Goal: Task Accomplishment & Management: Manage account settings

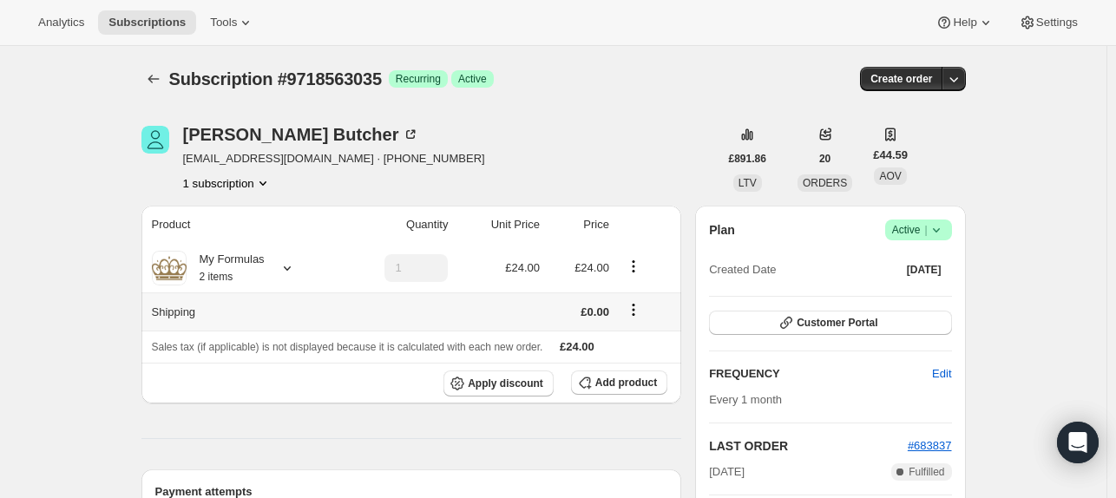
click at [635, 311] on icon "Shipping actions" at bounding box center [633, 309] width 17 height 17
click at [629, 354] on button "Edit shipping rate" at bounding box center [636, 343] width 97 height 28
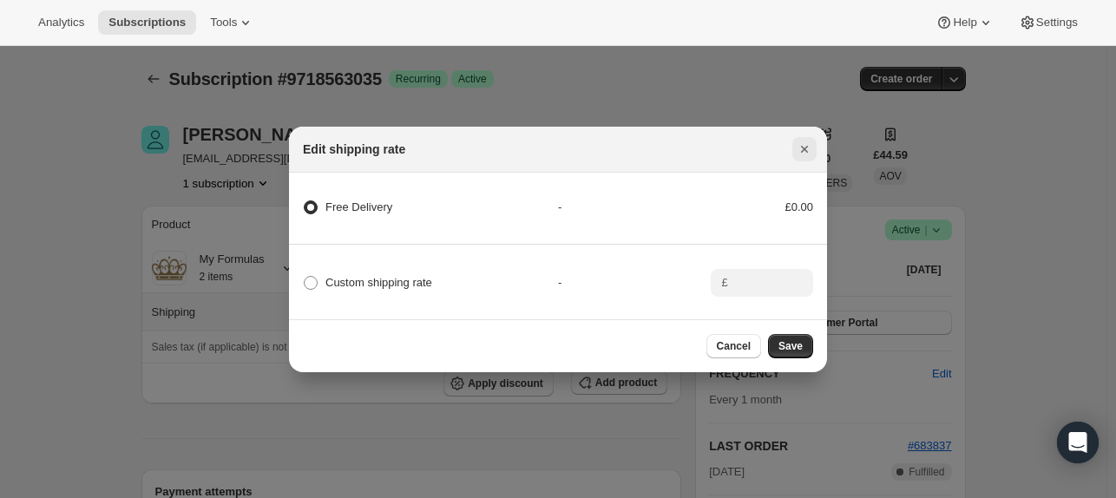
click at [805, 141] on icon "Close" at bounding box center [804, 149] width 17 height 17
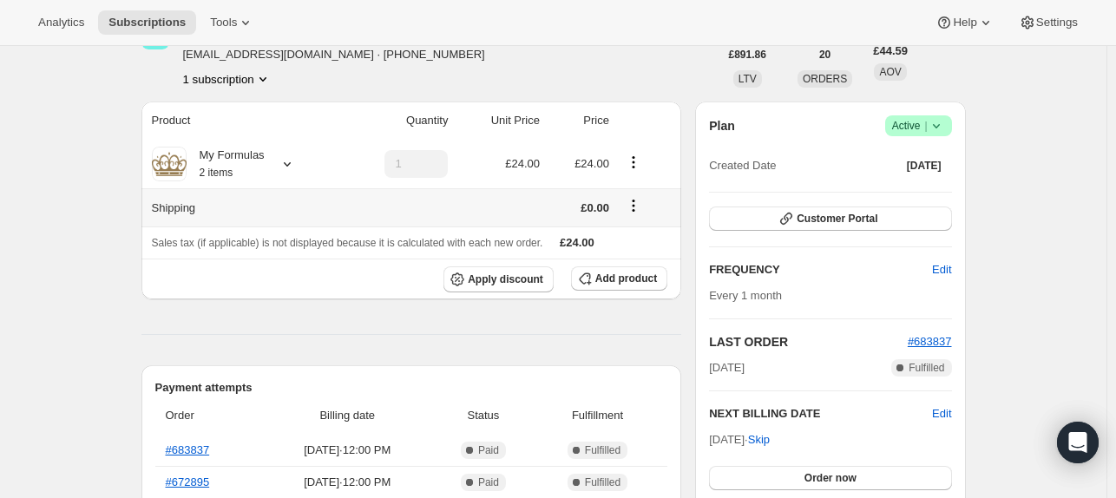
scroll to position [107, 0]
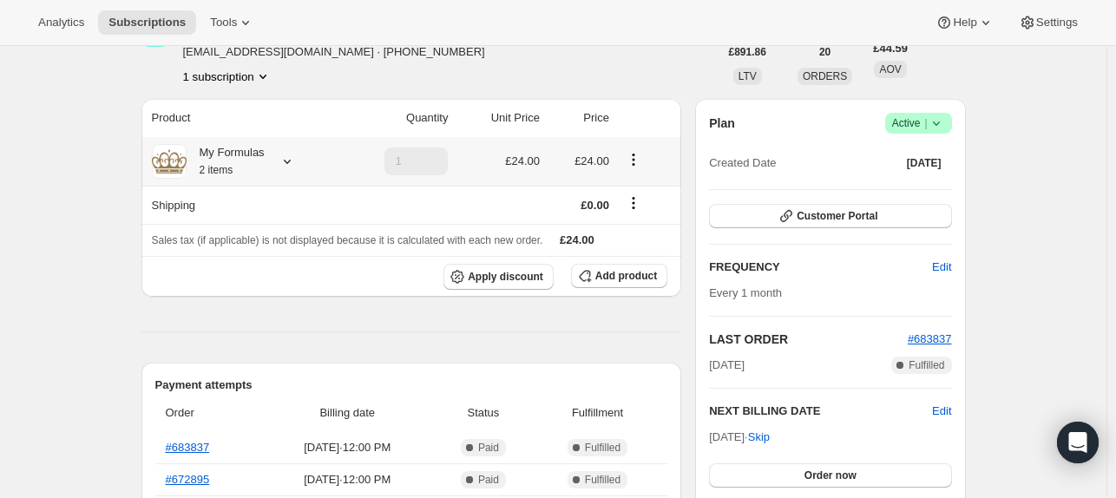
click at [634, 159] on icon "Product actions" at bounding box center [633, 159] width 3 height 3
click at [633, 251] on span "Edit box" at bounding box center [636, 252] width 106 height 17
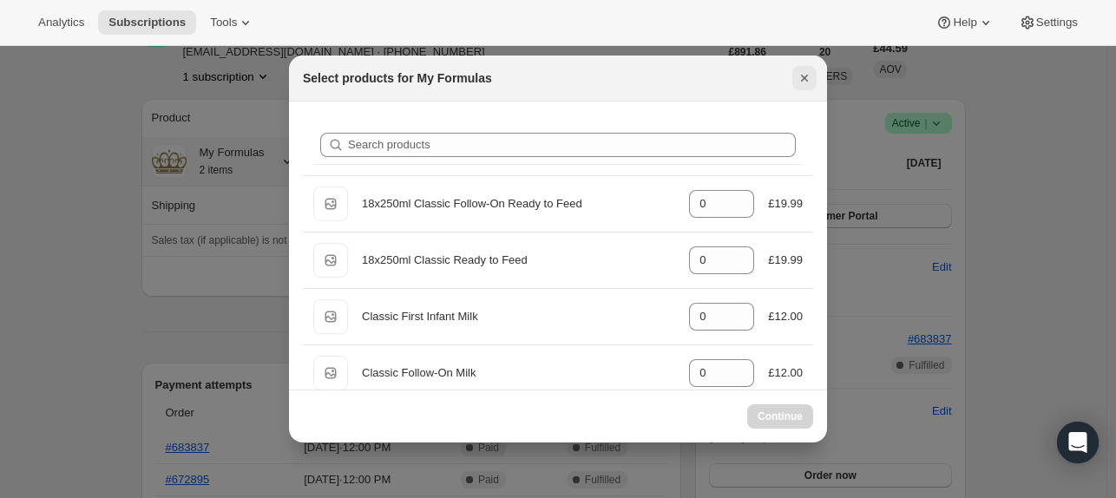
click at [803, 71] on icon "Close" at bounding box center [804, 77] width 17 height 17
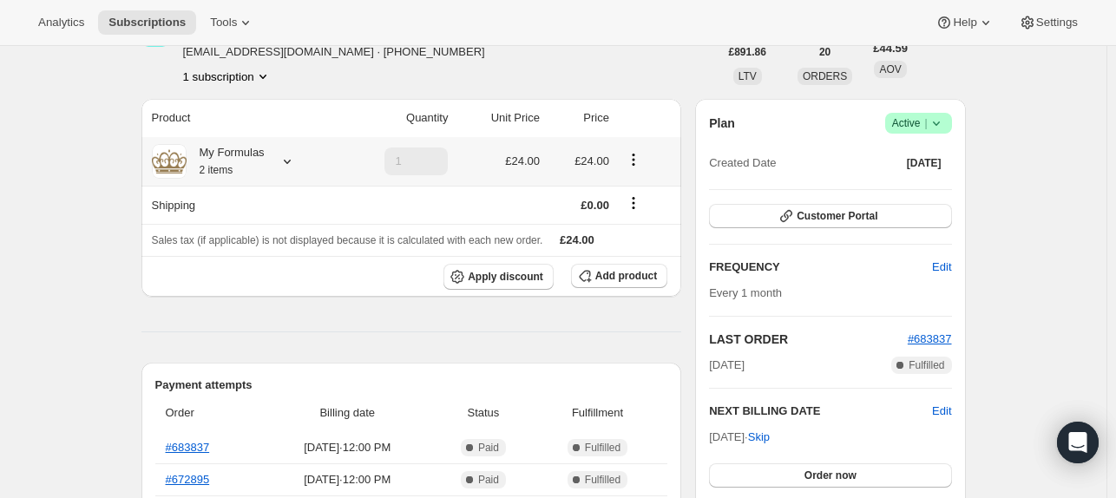
click at [634, 165] on icon "Product actions" at bounding box center [633, 159] width 17 height 17
click at [677, 216] on span "Allow line removal" at bounding box center [636, 222] width 106 height 17
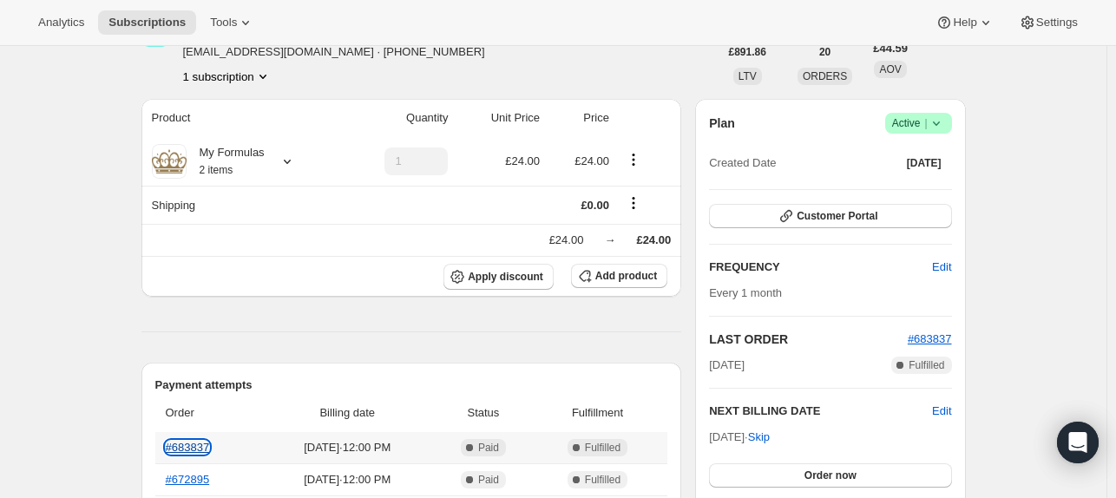
click at [191, 449] on link "#683837" at bounding box center [188, 447] width 44 height 13
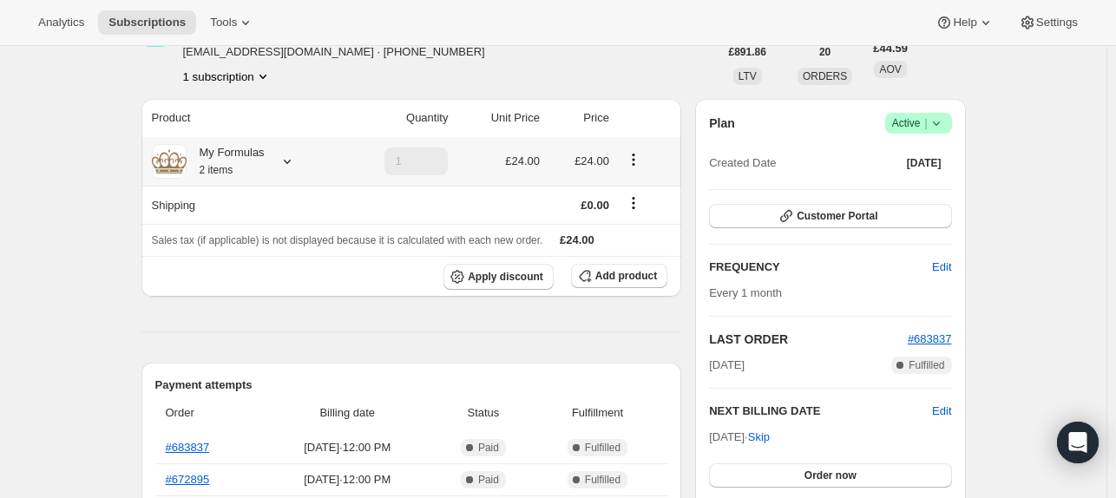
click at [634, 164] on icon "Product actions" at bounding box center [633, 164] width 3 height 3
click at [640, 189] on span "Edit box" at bounding box center [637, 193] width 41 height 13
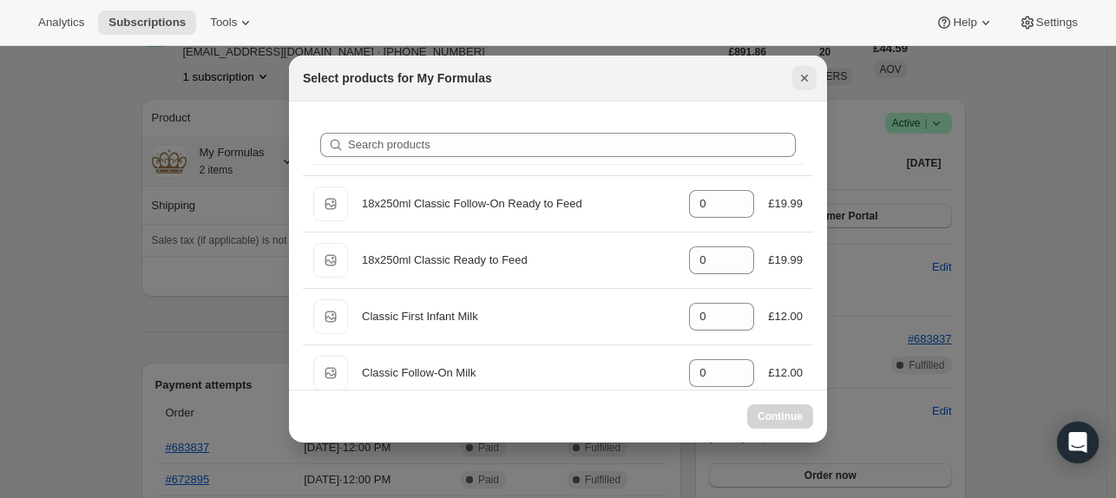
click at [802, 74] on icon "Close" at bounding box center [804, 77] width 17 height 17
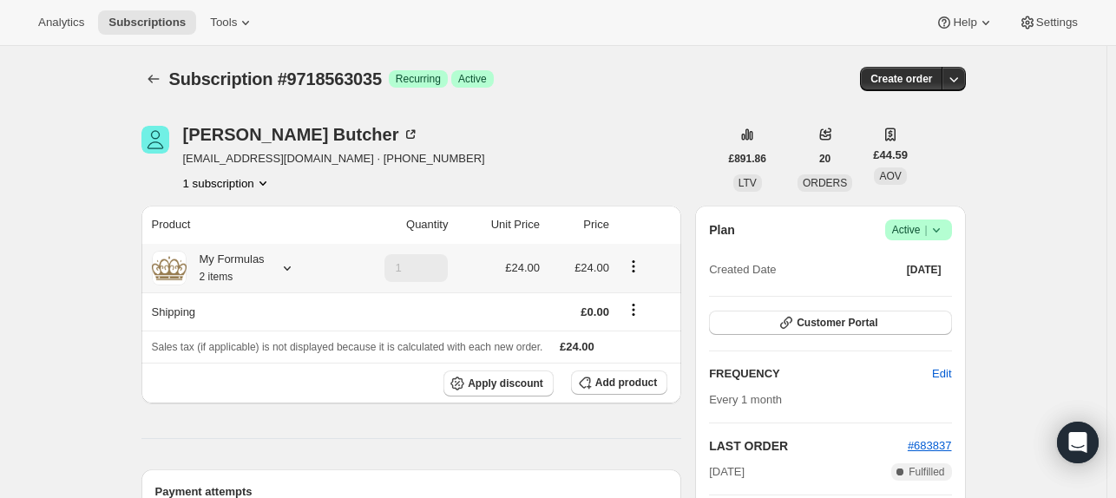
scroll to position [107, 0]
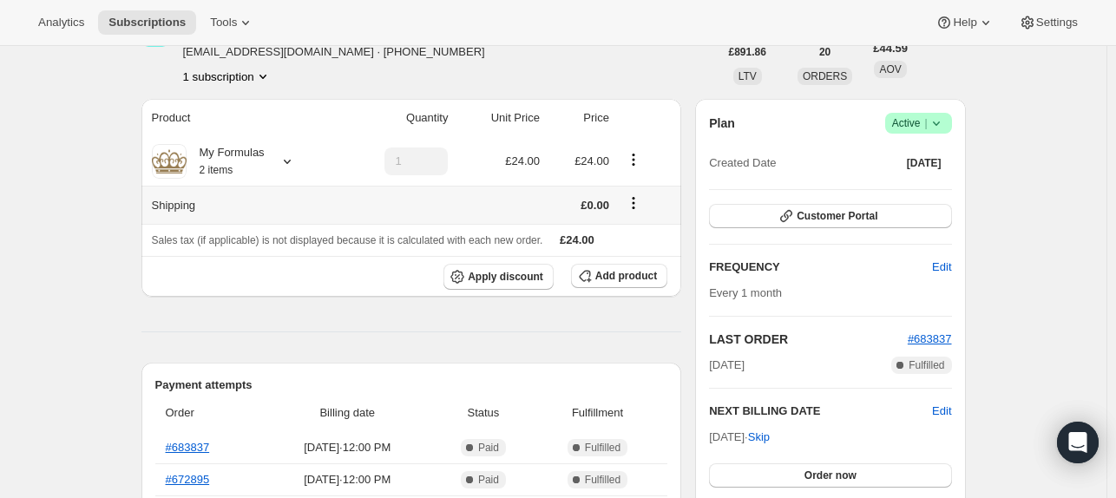
click at [635, 192] on td at bounding box center [647, 205] width 67 height 38
click at [637, 210] on icon "Shipping actions" at bounding box center [633, 202] width 17 height 17
click at [637, 166] on icon "Product actions" at bounding box center [633, 159] width 17 height 17
click at [636, 197] on span "Edit box" at bounding box center [637, 193] width 41 height 13
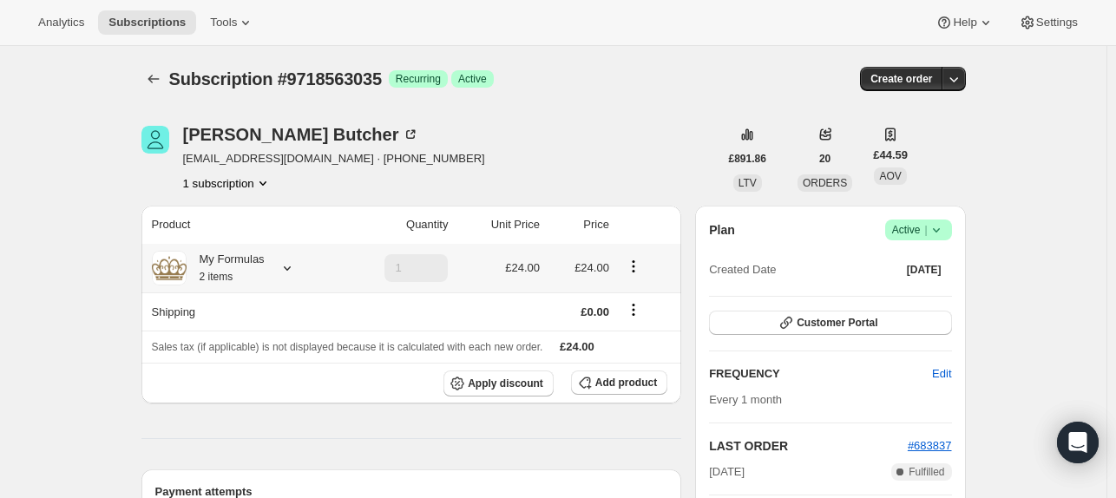
click at [632, 255] on td at bounding box center [647, 268] width 67 height 49
click at [639, 265] on icon "Product actions" at bounding box center [633, 266] width 17 height 17
click at [644, 293] on span "Edit box" at bounding box center [637, 299] width 41 height 13
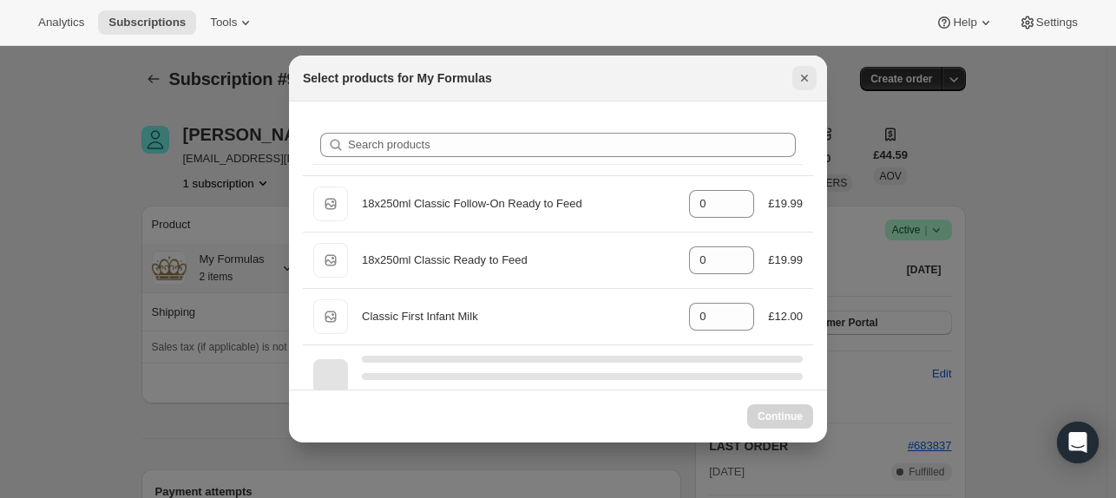
click at [798, 81] on icon "Close" at bounding box center [804, 77] width 17 height 17
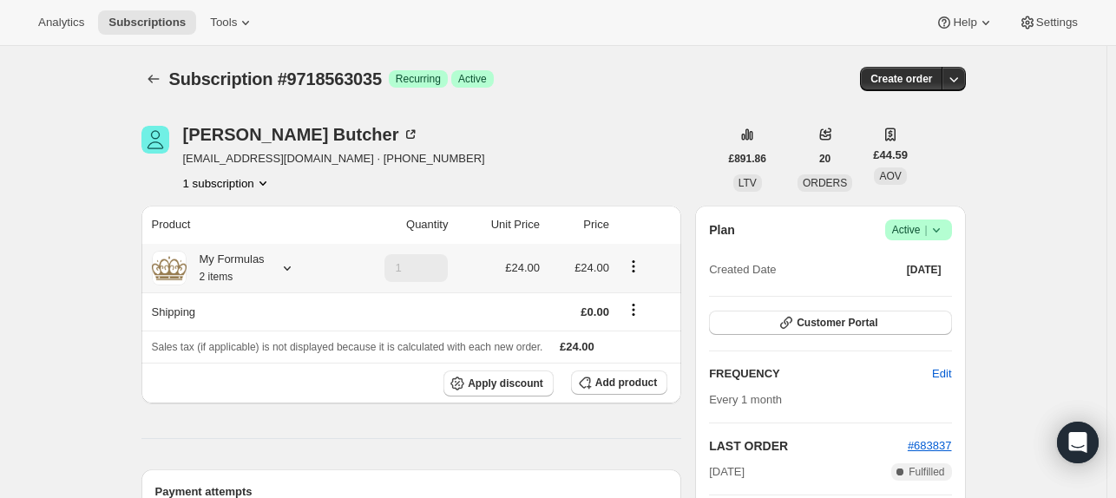
click at [293, 259] on icon at bounding box center [287, 267] width 17 height 17
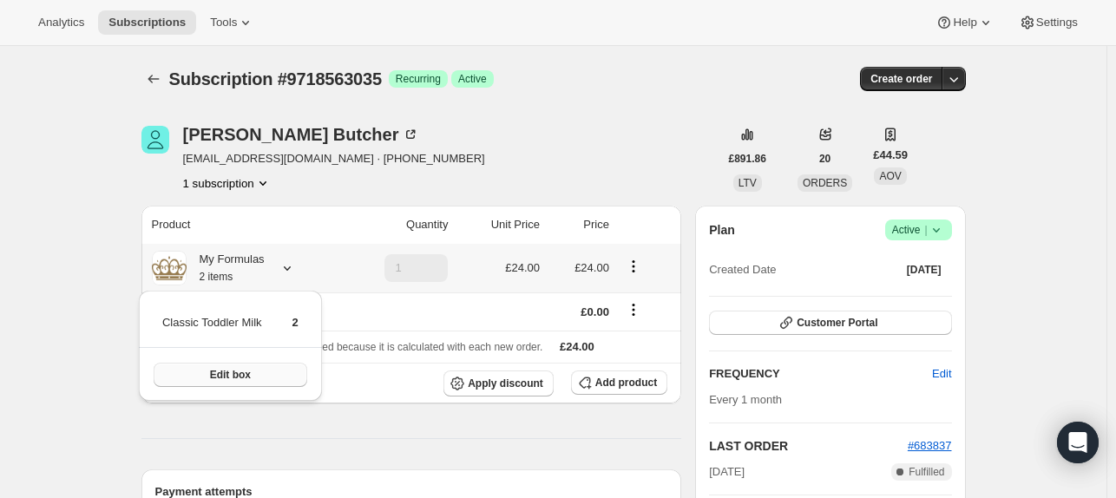
click at [262, 370] on button "Edit box" at bounding box center [231, 375] width 154 height 24
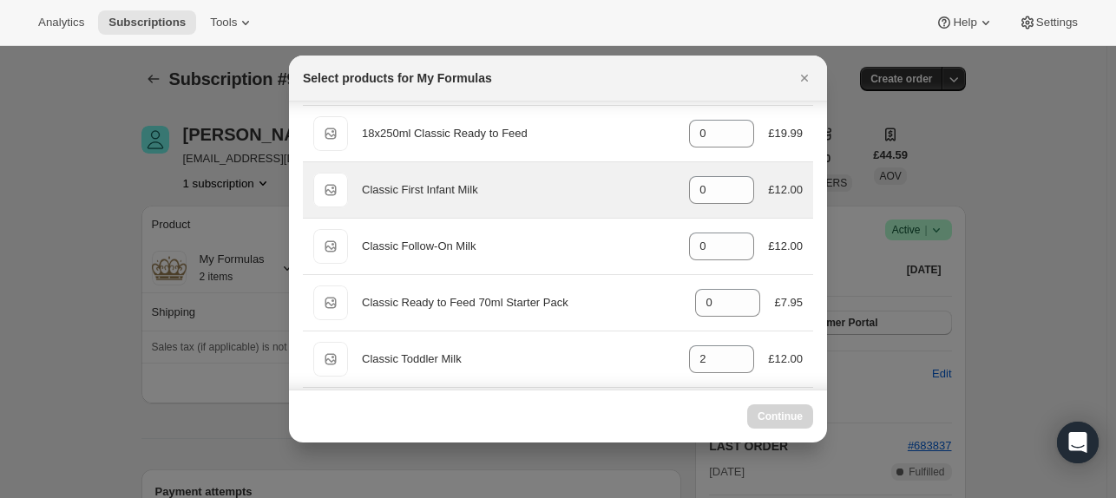
scroll to position [220, 0]
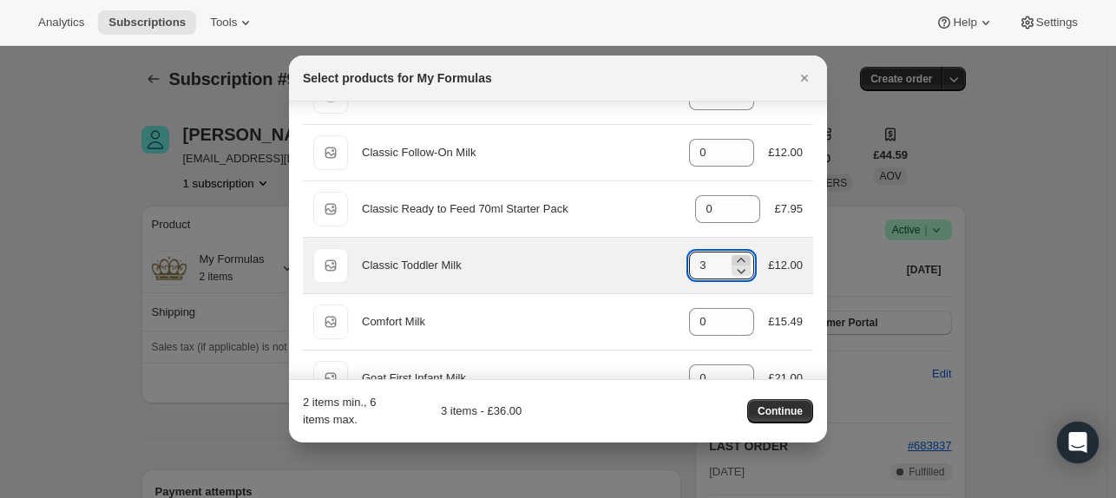
click at [733, 259] on icon ":r3q:" at bounding box center [740, 260] width 17 height 17
type input "4"
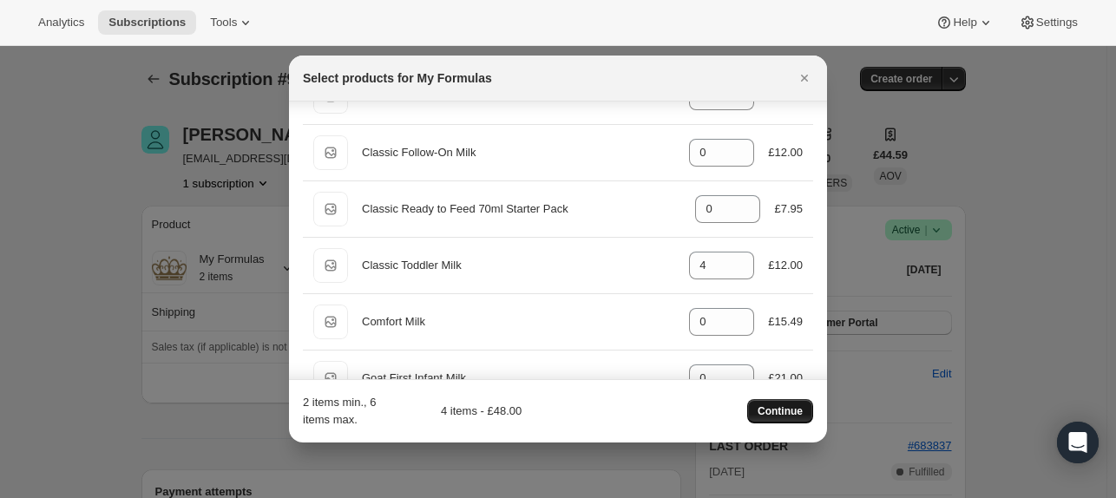
click at [794, 411] on span "Continue" at bounding box center [779, 411] width 45 height 14
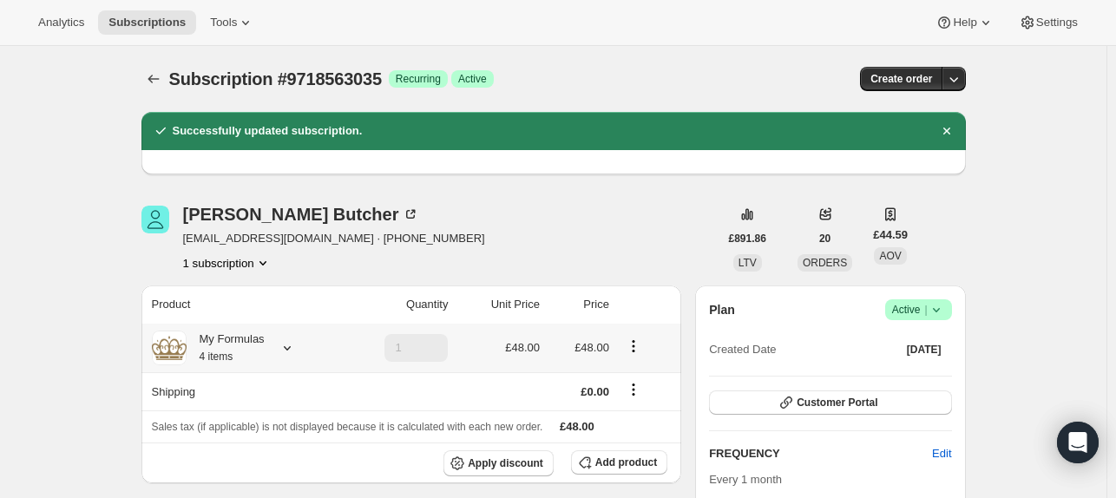
click at [285, 351] on icon at bounding box center [287, 347] width 17 height 17
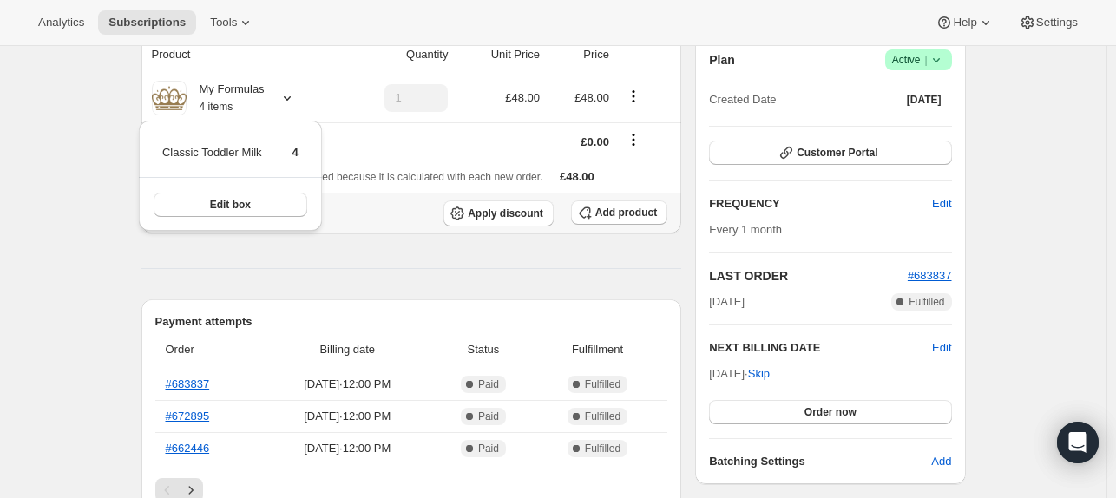
scroll to position [253, 0]
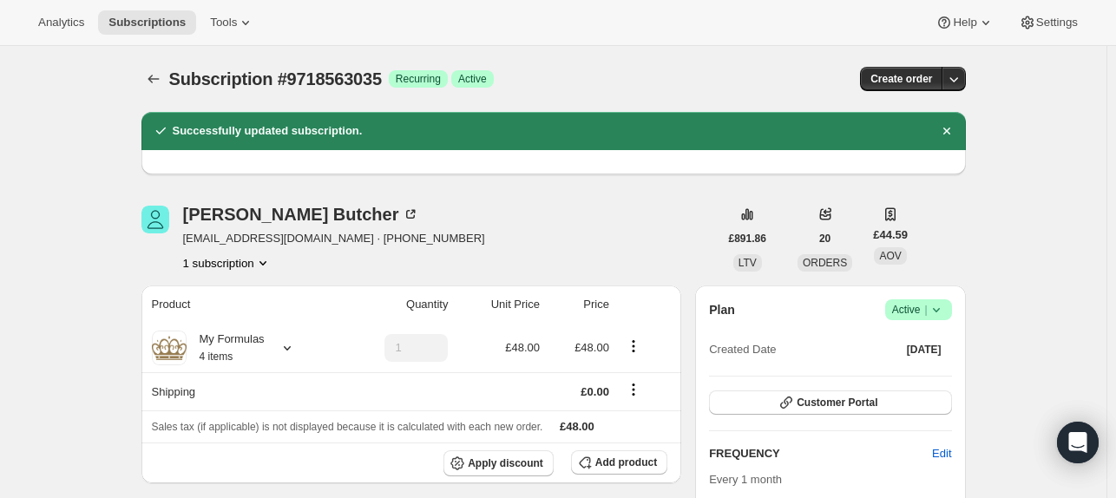
scroll to position [139, 0]
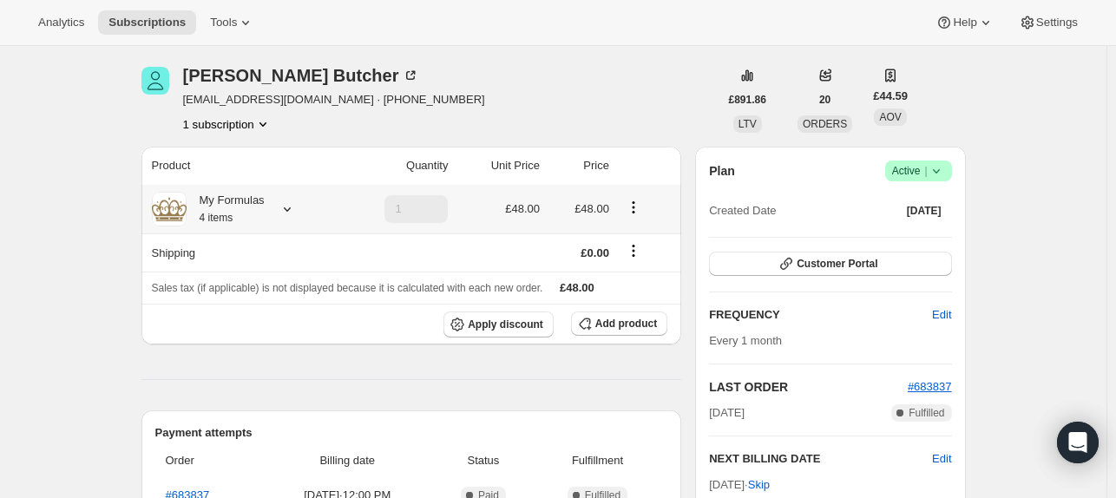
click at [226, 219] on small "4 items" at bounding box center [217, 218] width 34 height 12
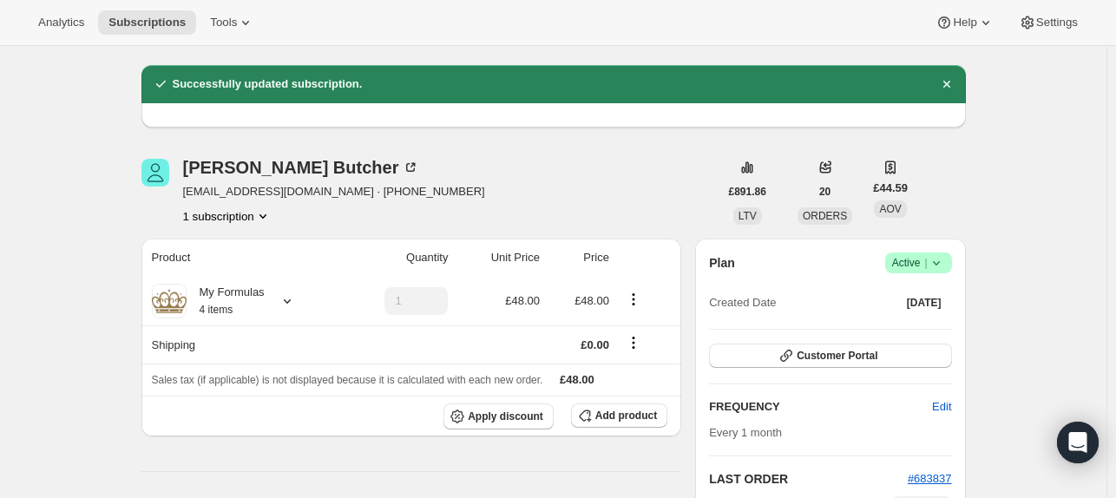
scroll to position [49, 0]
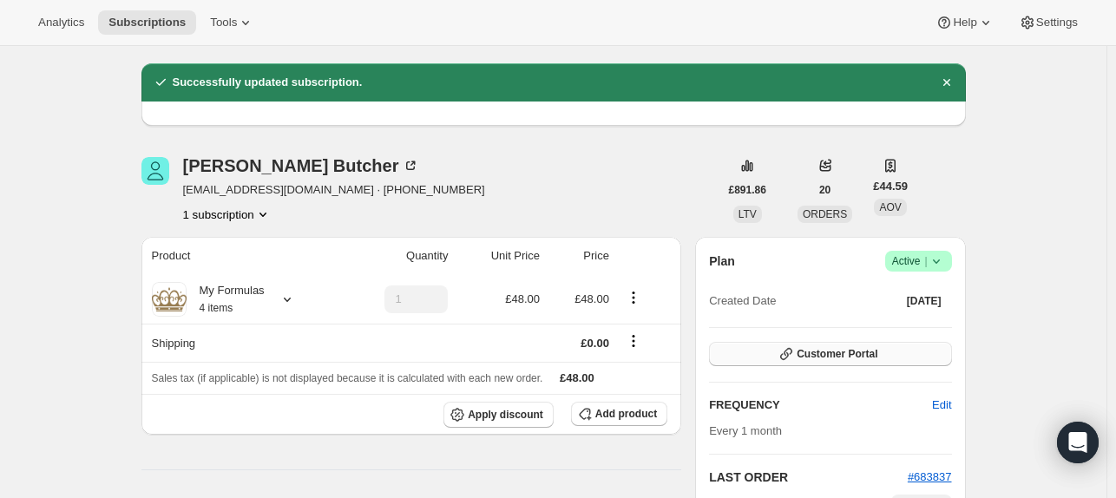
click at [851, 349] on span "Customer Portal" at bounding box center [837, 354] width 81 height 14
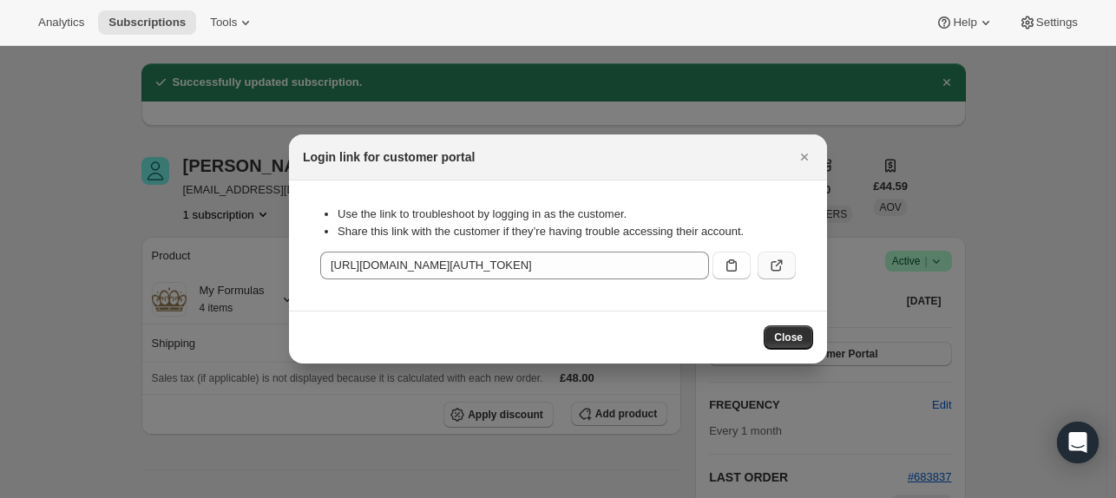
click at [780, 274] on button ":r69:" at bounding box center [776, 266] width 38 height 28
